Goal: Transaction & Acquisition: Book appointment/travel/reservation

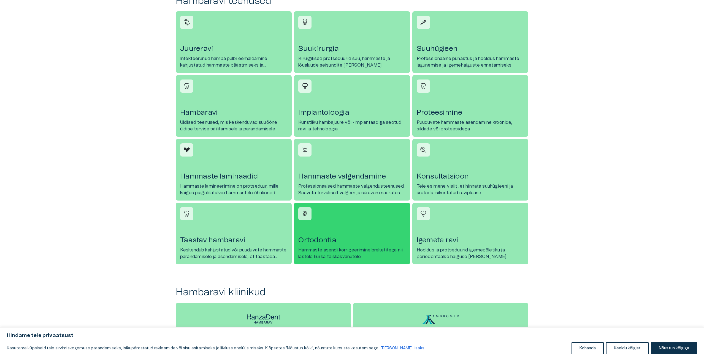
click at [339, 242] on h4 "Ortodontia" at bounding box center [351, 240] width 107 height 9
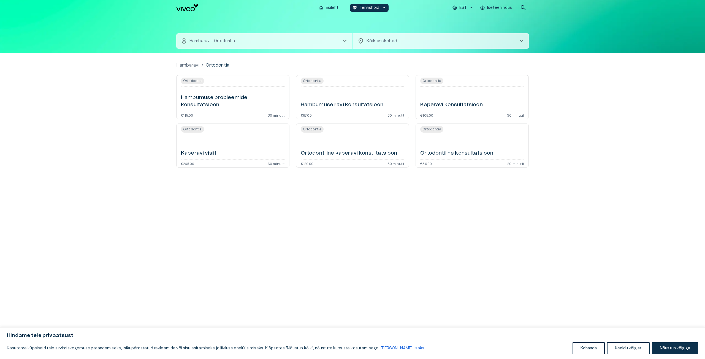
click at [221, 94] on h6 "Hambumuse probleemide konsultatsioon" at bounding box center [233, 101] width 104 height 15
click at [405, 40] on body "Hindame teie privaatsust Kasutame küpsiseid teie sirvimiskogemuse parandamiseks…" at bounding box center [352, 179] width 705 height 359
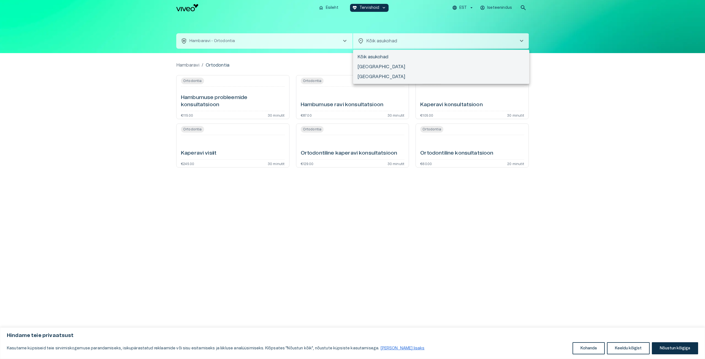
click at [371, 75] on li "[GEOGRAPHIC_DATA]" at bounding box center [441, 77] width 176 height 10
type input "**********"
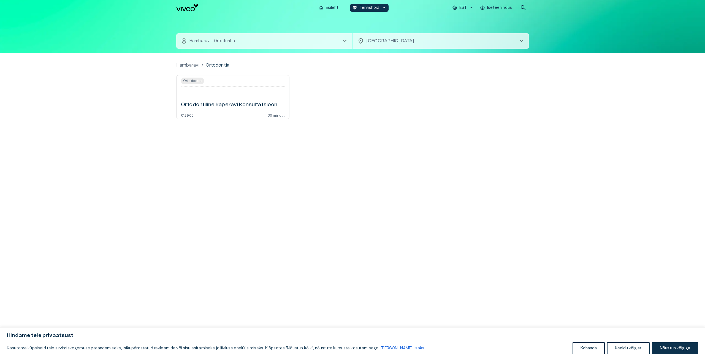
click at [216, 95] on div "Ortodontiline kaperavi konsultatsioon" at bounding box center [233, 99] width 104 height 20
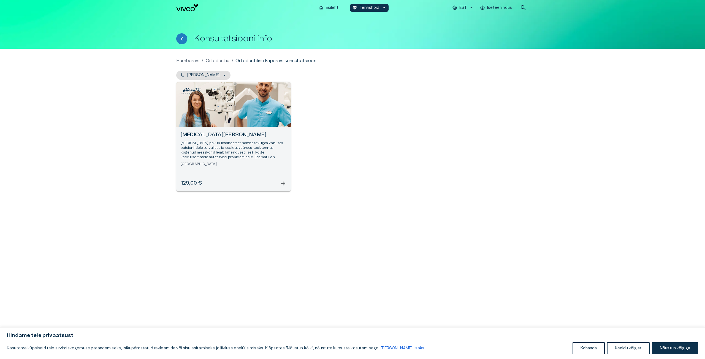
click at [235, 111] on div "Open selected supplier available booking dates" at bounding box center [233, 104] width 115 height 45
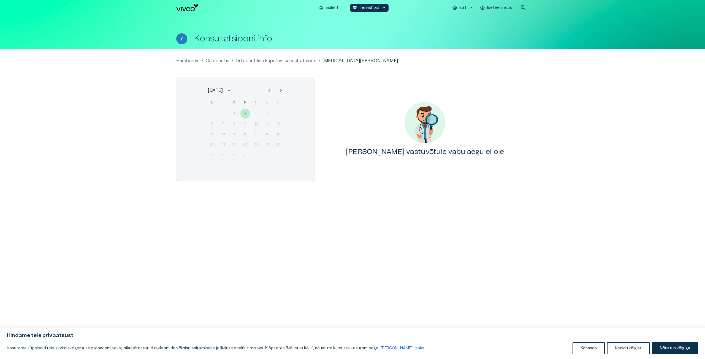
click at [281, 91] on icon "Next month" at bounding box center [280, 90] width 7 height 7
click at [281, 91] on icon "Next month" at bounding box center [281, 90] width 2 height 3
click at [232, 89] on icon "calendar view is open, switch to year view" at bounding box center [229, 90] width 7 height 7
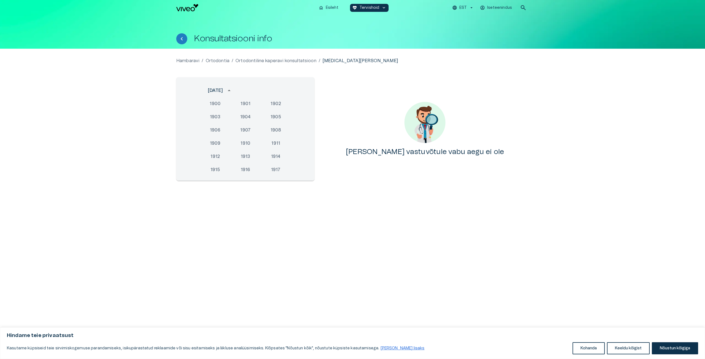
scroll to position [523, 0]
click at [248, 163] on button "2033" at bounding box center [246, 162] width 20 height 10
click at [256, 123] on div "3 4 5 6 7 8 9" at bounding box center [245, 124] width 88 height 10
click at [271, 91] on icon "Previous month" at bounding box center [269, 90] width 7 height 7
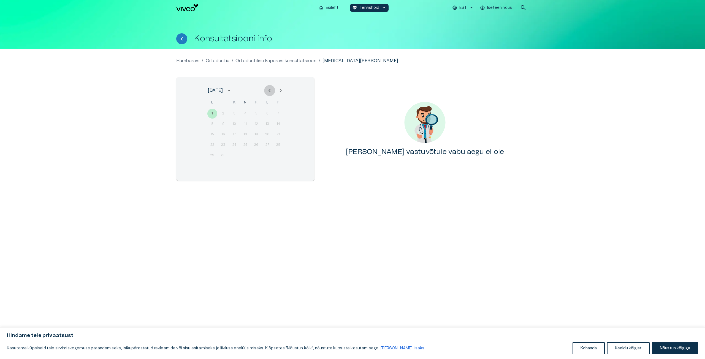
click at [271, 91] on icon "Previous month" at bounding box center [269, 90] width 7 height 7
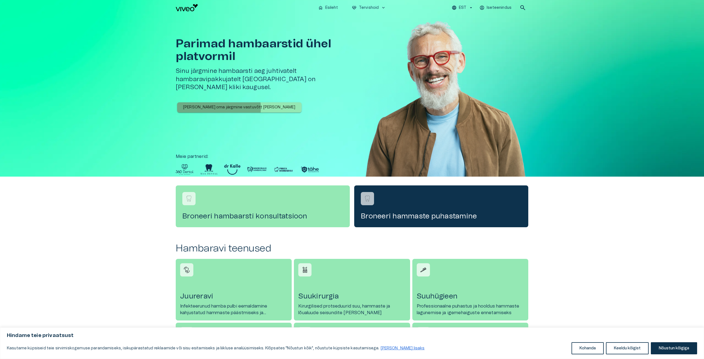
click at [213, 105] on p "[PERSON_NAME] oma järgmine vastuvõtt [PERSON_NAME]" at bounding box center [239, 108] width 112 height 6
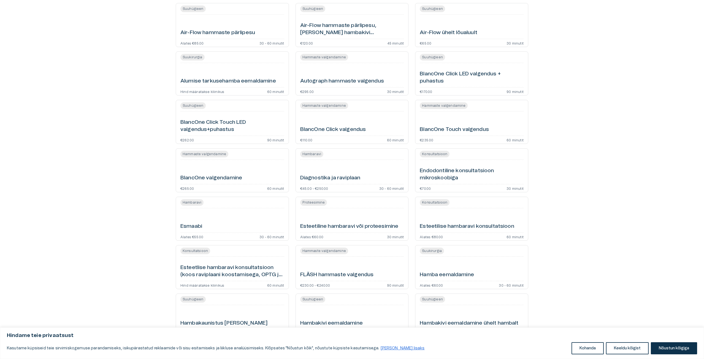
scroll to position [83, 0]
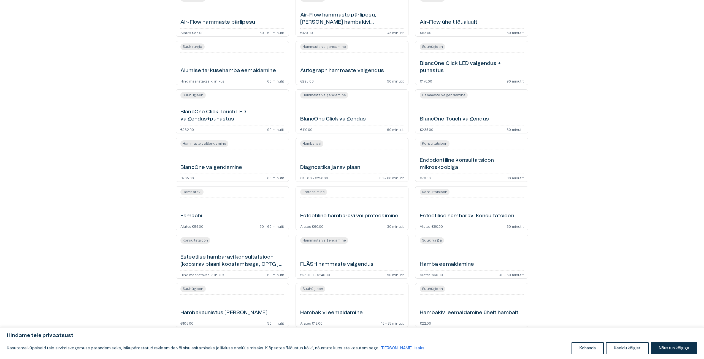
click at [238, 210] on div "Esmaabi" at bounding box center [232, 210] width 104 height 20
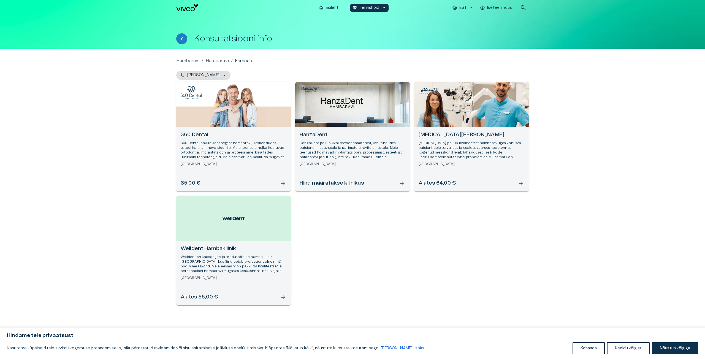
click at [486, 137] on h6 "[MEDICAL_DATA][PERSON_NAME]" at bounding box center [472, 134] width 106 height 7
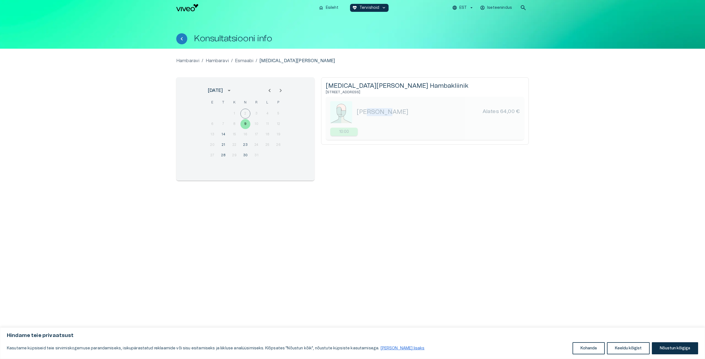
drag, startPoint x: 370, startPoint y: 112, endPoint x: 387, endPoint y: 113, distance: 16.8
click at [387, 113] on h5 "[PERSON_NAME]" at bounding box center [383, 112] width 52 height 8
click at [244, 112] on div "1 2 3 4 5" at bounding box center [245, 114] width 88 height 10
click at [246, 123] on button "9" at bounding box center [245, 124] width 10 height 10
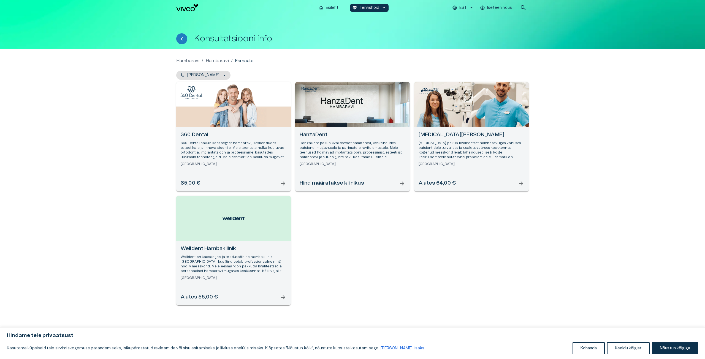
click at [340, 183] on h6 "Hind määratakse kliinikus" at bounding box center [332, 183] width 64 height 7
click at [224, 155] on p "360 Dental pakub kaasaegset hambaravi, keskendudes esteetikale ja innovatsiooni…" at bounding box center [234, 150] width 106 height 19
click at [222, 253] on div "Welldent Hambakliinik Welldent on kaasaegne ja teaduspõhine hambakliinik [GEOGR…" at bounding box center [234, 262] width 106 height 35
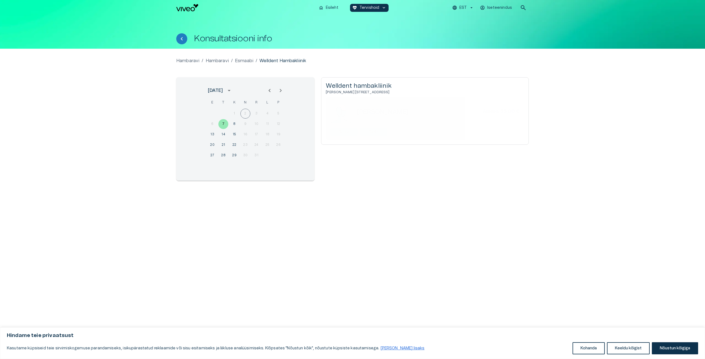
drag, startPoint x: 362, startPoint y: 93, endPoint x: 387, endPoint y: 94, distance: 25.4
click at [386, 94] on h6 "[PERSON_NAME] [STREET_ADDRESS]" at bounding box center [425, 92] width 198 height 5
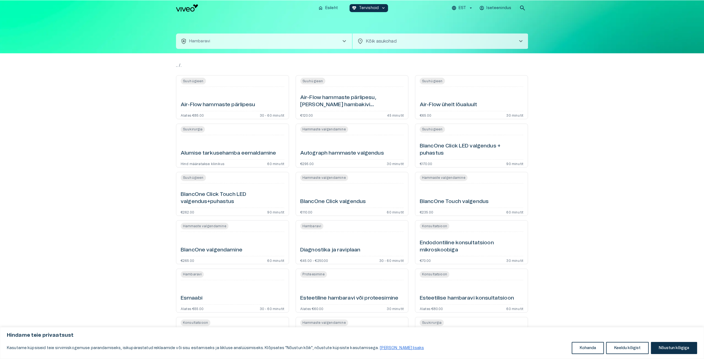
scroll to position [83, 0]
